Goal: Task Accomplishment & Management: Complete application form

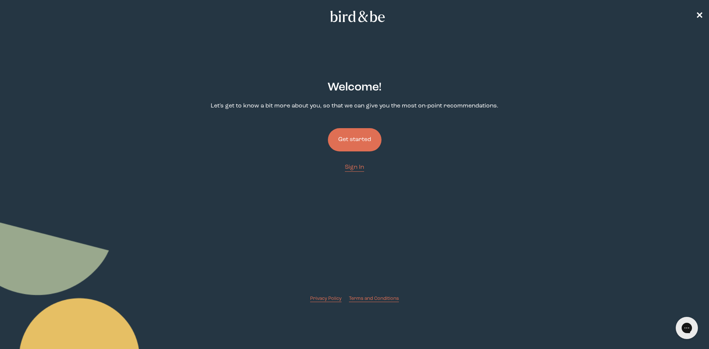
click at [354, 136] on button "Get started" at bounding box center [355, 139] width 54 height 23
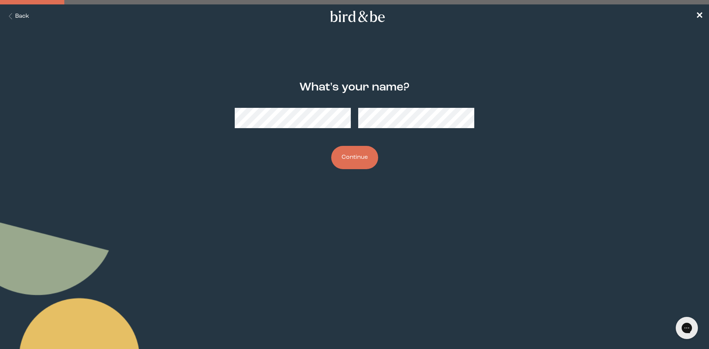
click at [362, 159] on button "Continue" at bounding box center [354, 157] width 47 height 23
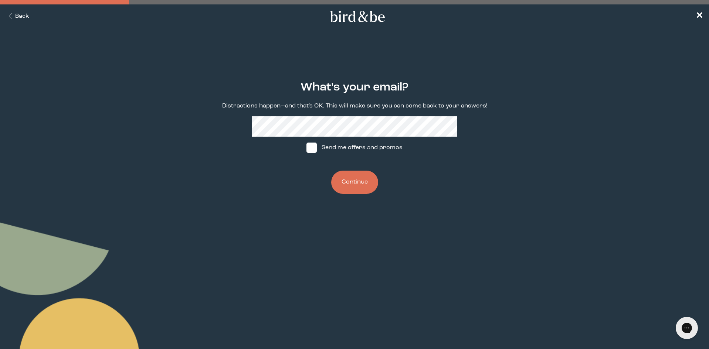
click at [222, 125] on div "What's your email? Distractions happen—and that's OK. This will make sure you c…" at bounding box center [354, 137] width 343 height 137
click at [354, 187] on button "Continue" at bounding box center [354, 182] width 47 height 23
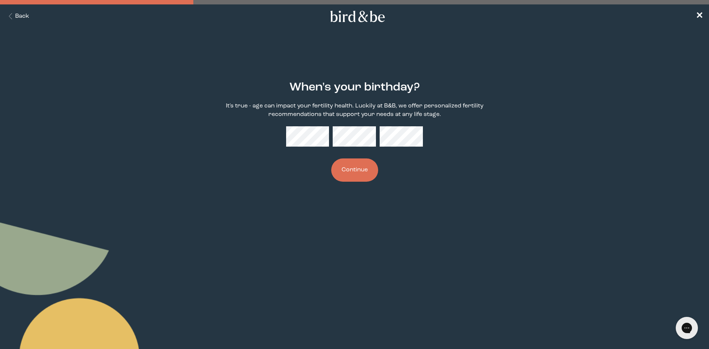
click at [351, 168] on button "Continue" at bounding box center [354, 170] width 47 height 23
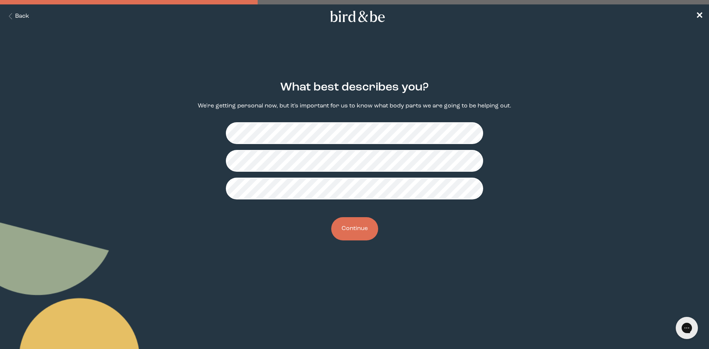
click at [352, 232] on button "Continue" at bounding box center [354, 228] width 47 height 23
click at [350, 225] on button "Continue" at bounding box center [354, 228] width 47 height 23
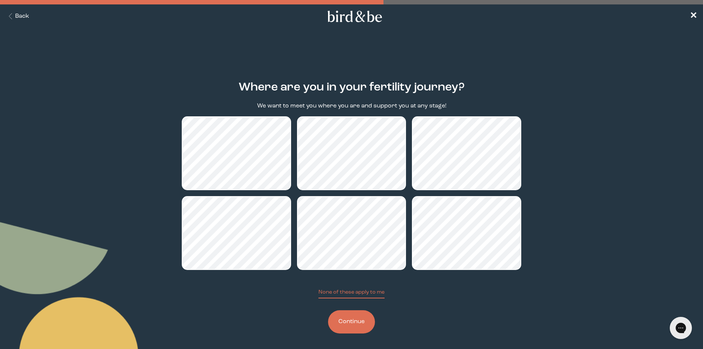
click at [258, 84] on h2 "Where are you in your fertility journey?" at bounding box center [352, 87] width 226 height 17
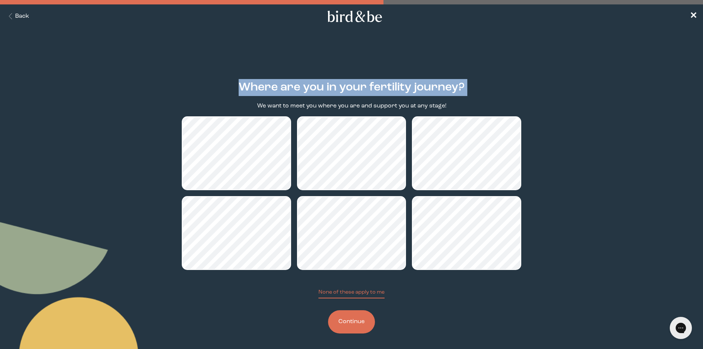
click at [258, 84] on h2 "Where are you in your fertility journey?" at bounding box center [352, 87] width 226 height 17
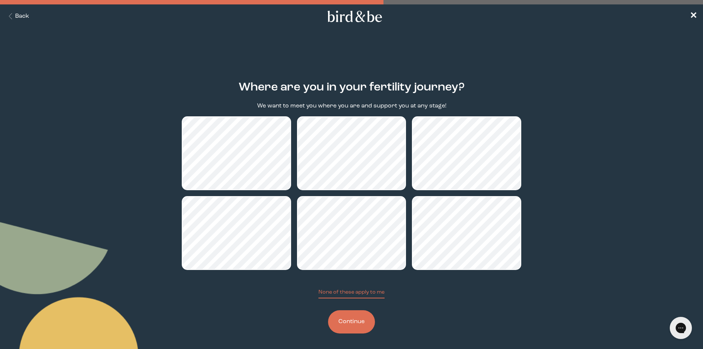
click at [355, 325] on button "Continue" at bounding box center [351, 321] width 47 height 23
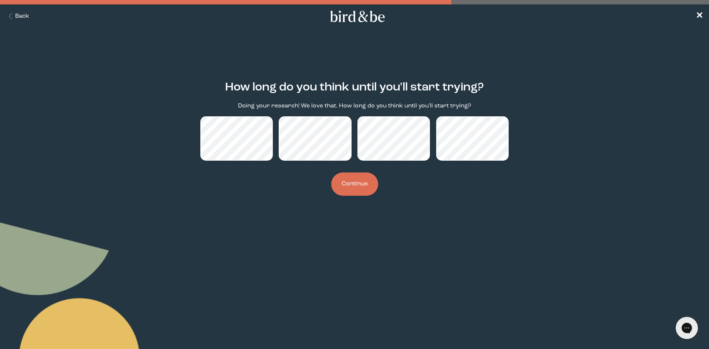
click at [357, 188] on button "Continue" at bounding box center [354, 184] width 47 height 23
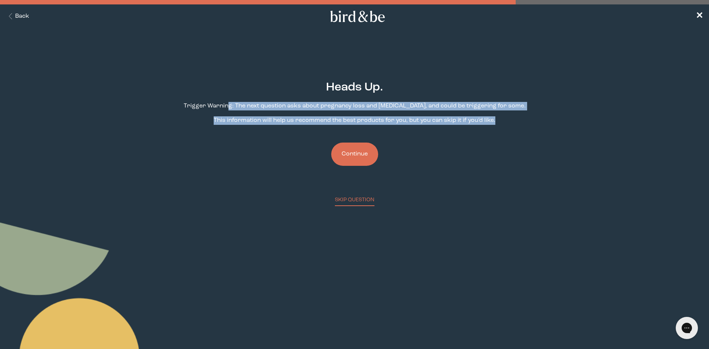
drag, startPoint x: 241, startPoint y: 105, endPoint x: 494, endPoint y: 114, distance: 253.3
click at [494, 114] on div "Heads Up. Trigger Warning: The next question asks about pregnancy loss and [MED…" at bounding box center [354, 137] width 343 height 137
click at [352, 155] on button "Continue" at bounding box center [354, 154] width 47 height 23
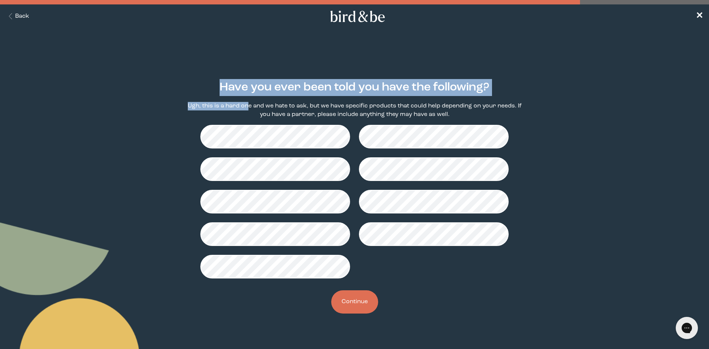
drag, startPoint x: 218, startPoint y: 82, endPoint x: 247, endPoint y: 104, distance: 36.4
click at [248, 105] on div "Have you ever been told you have the following? Ugh, this is a hard one and we …" at bounding box center [354, 197] width 343 height 256
click at [247, 104] on p "Ugh, this is a hard one and we hate to ask, but we have specific products that …" at bounding box center [354, 110] width 343 height 17
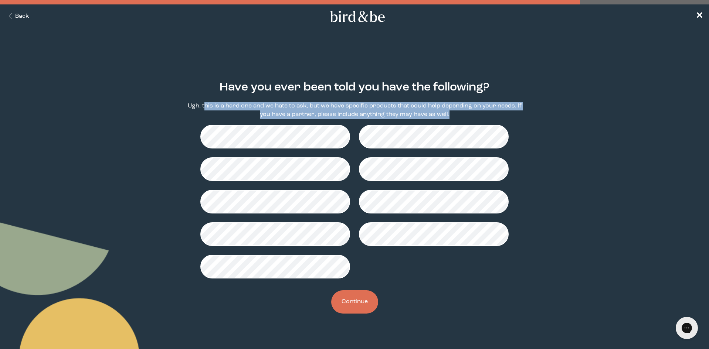
drag, startPoint x: 207, startPoint y: 103, endPoint x: 508, endPoint y: 113, distance: 301.7
click at [508, 113] on p "Ugh, this is a hard one and we hate to ask, but we have specific products that …" at bounding box center [354, 110] width 343 height 17
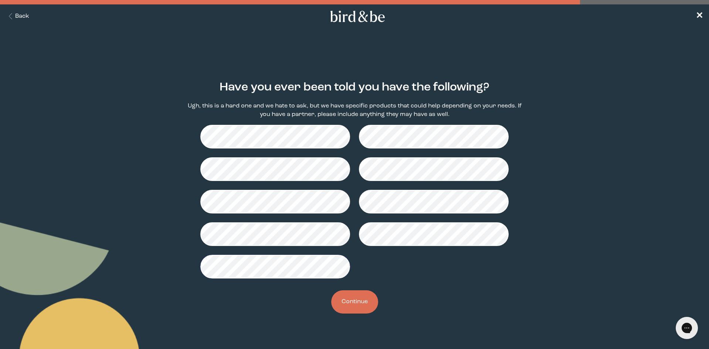
click at [351, 293] on button "Continue" at bounding box center [354, 301] width 47 height 23
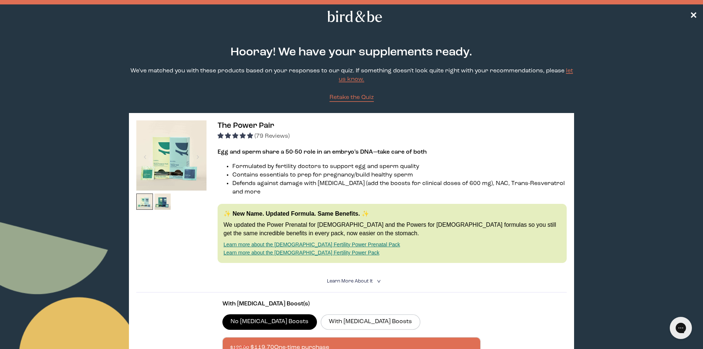
click at [148, 201] on img at bounding box center [144, 202] width 17 height 17
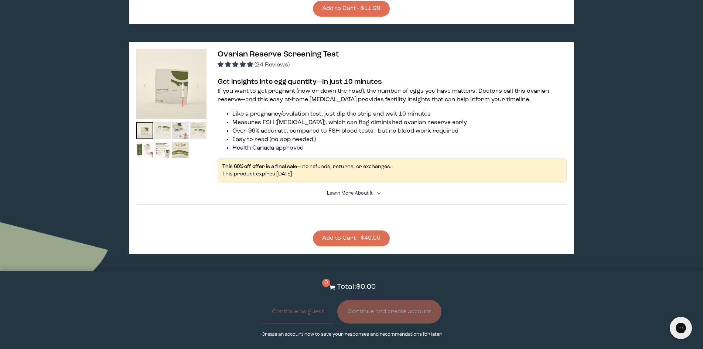
scroll to position [665, 0]
